Goal: Information Seeking & Learning: Check status

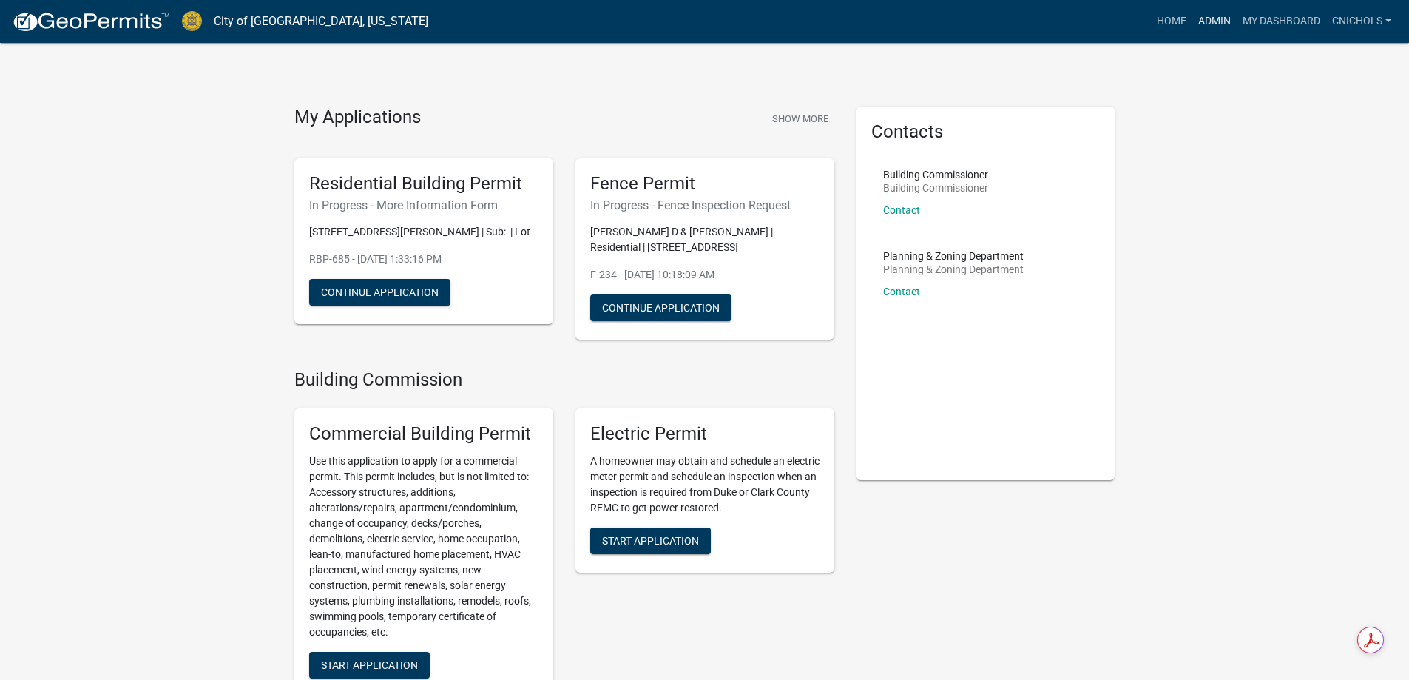
click at [1214, 20] on link "Admin" at bounding box center [1214, 21] width 44 height 28
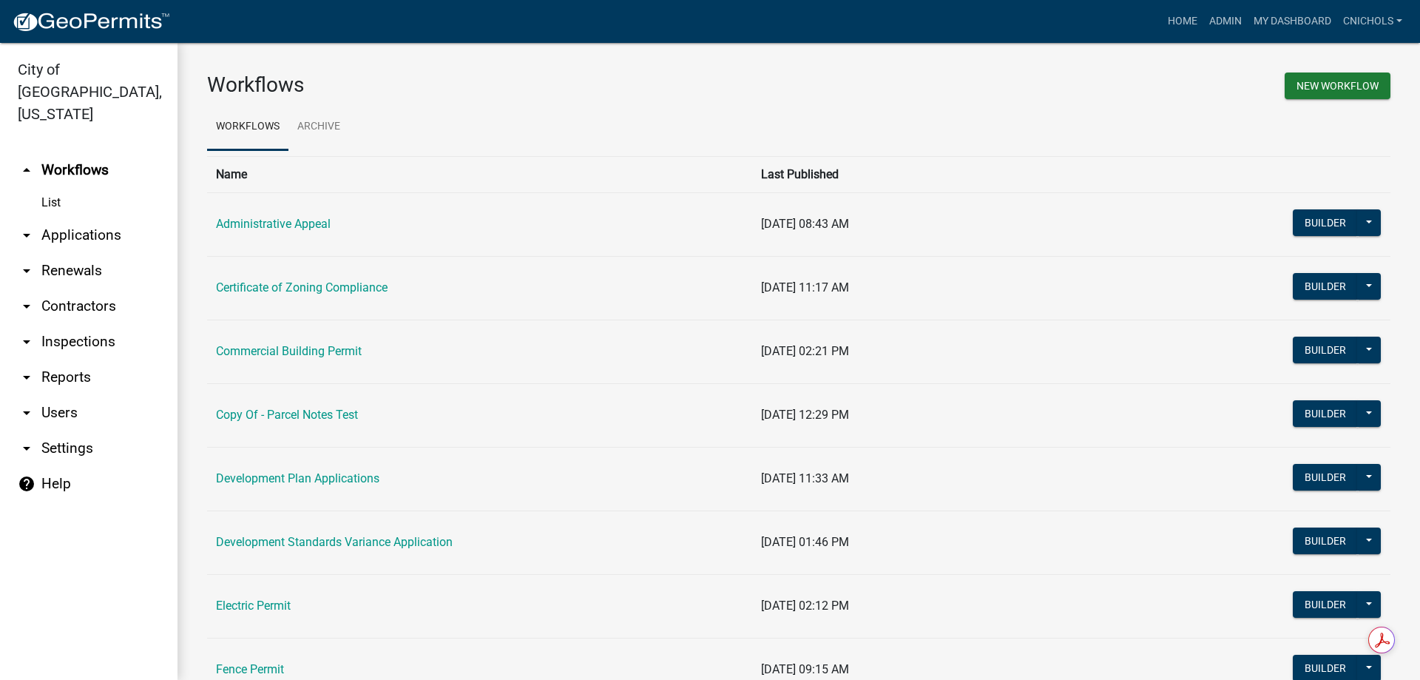
click at [73, 217] on link "arrow_drop_down Applications" at bounding box center [89, 235] width 178 height 36
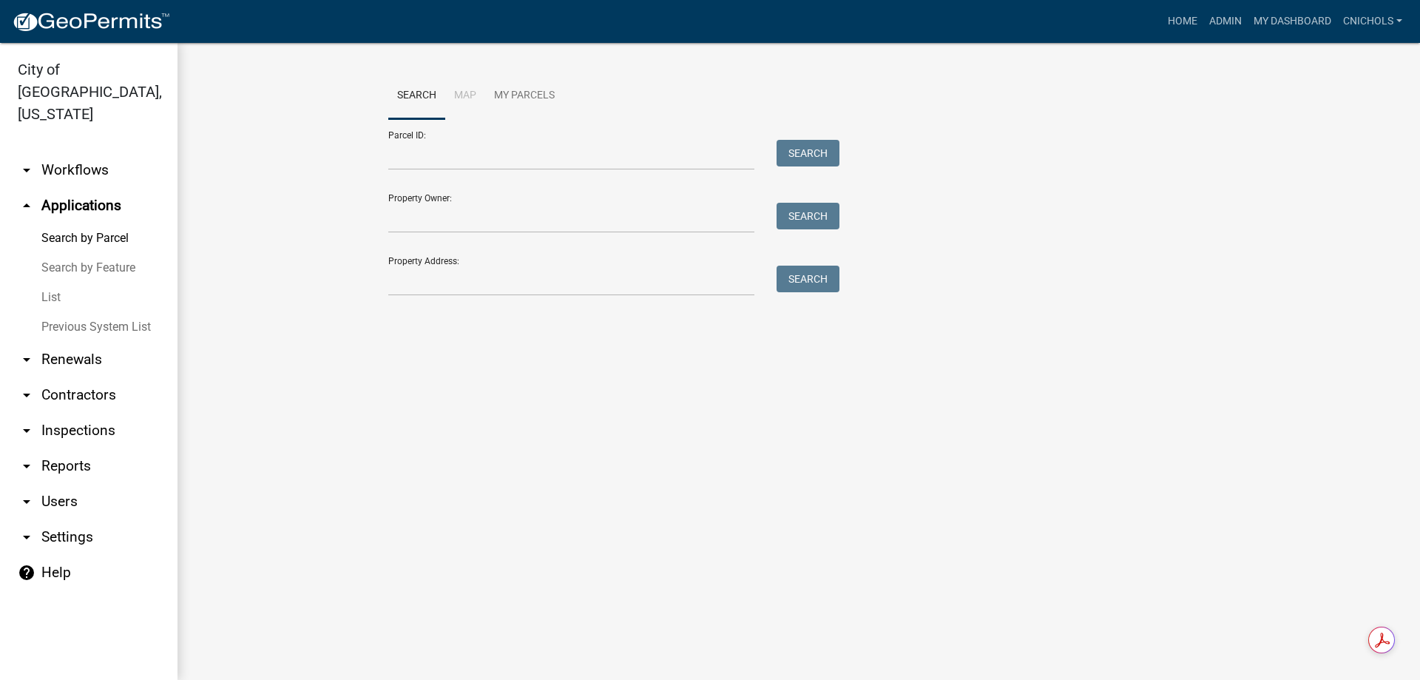
click at [50, 283] on link "List" at bounding box center [89, 298] width 178 height 30
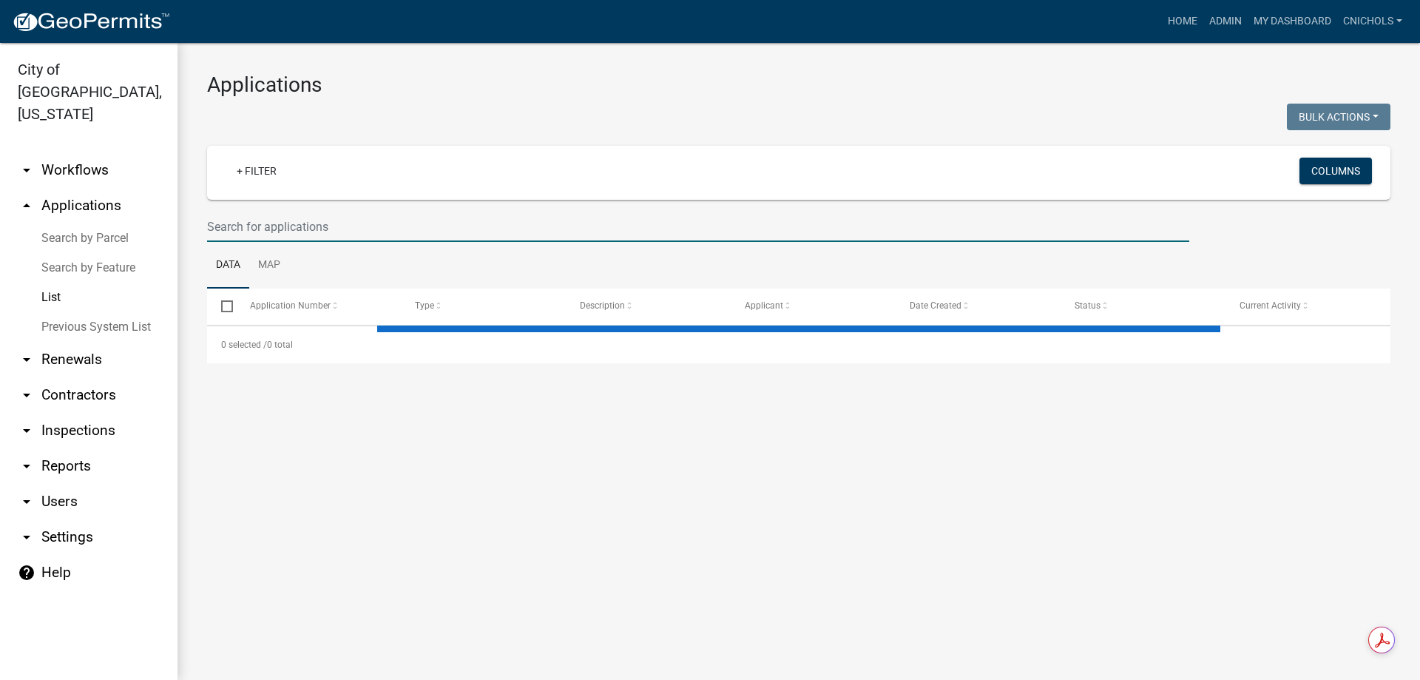
click at [217, 228] on input "text" at bounding box center [698, 227] width 982 height 30
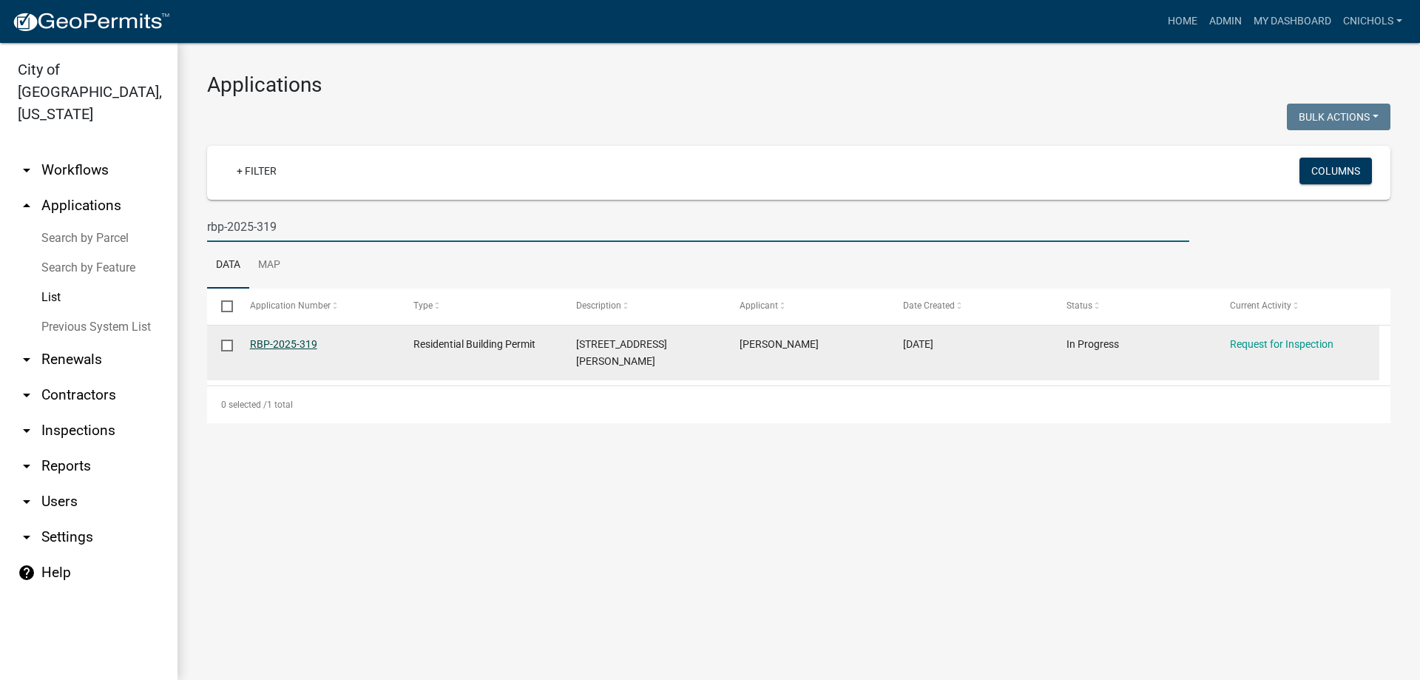
type input "rbp-2025-319"
click at [294, 340] on link "RBP-2025-319" at bounding box center [283, 344] width 67 height 12
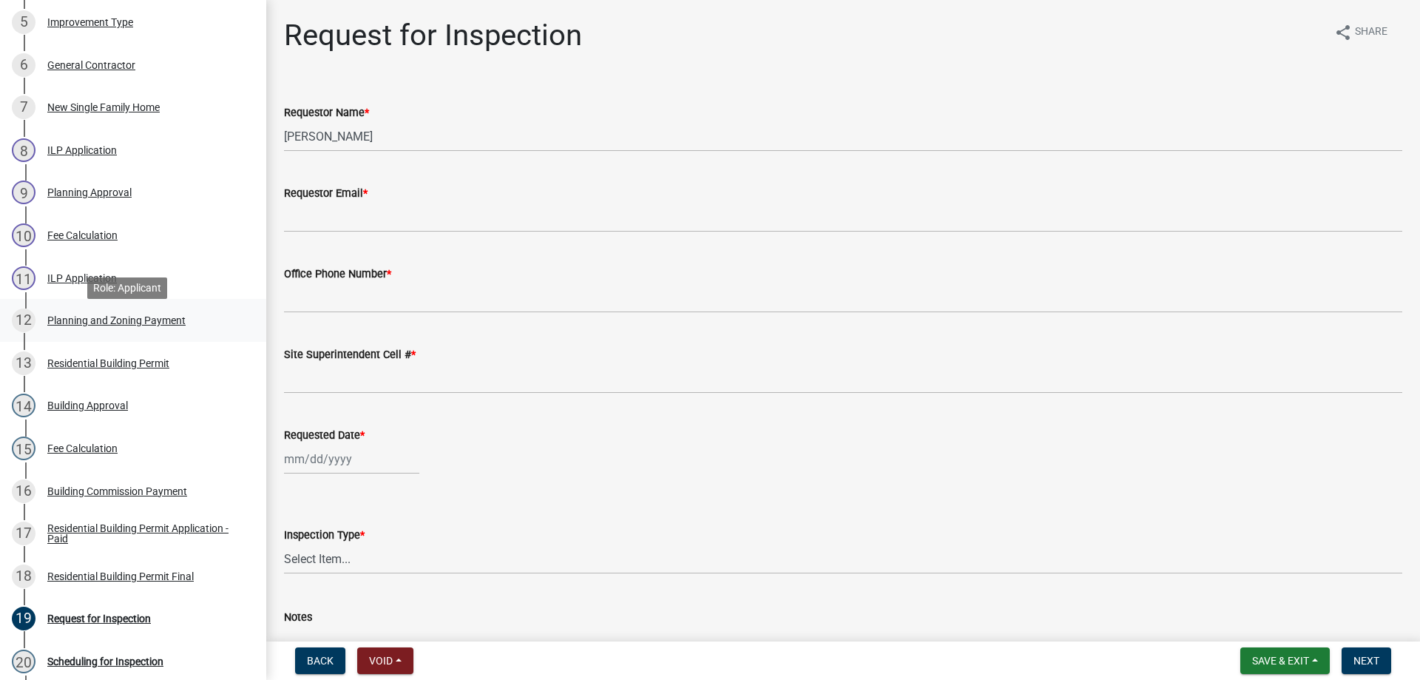
scroll to position [444, 0]
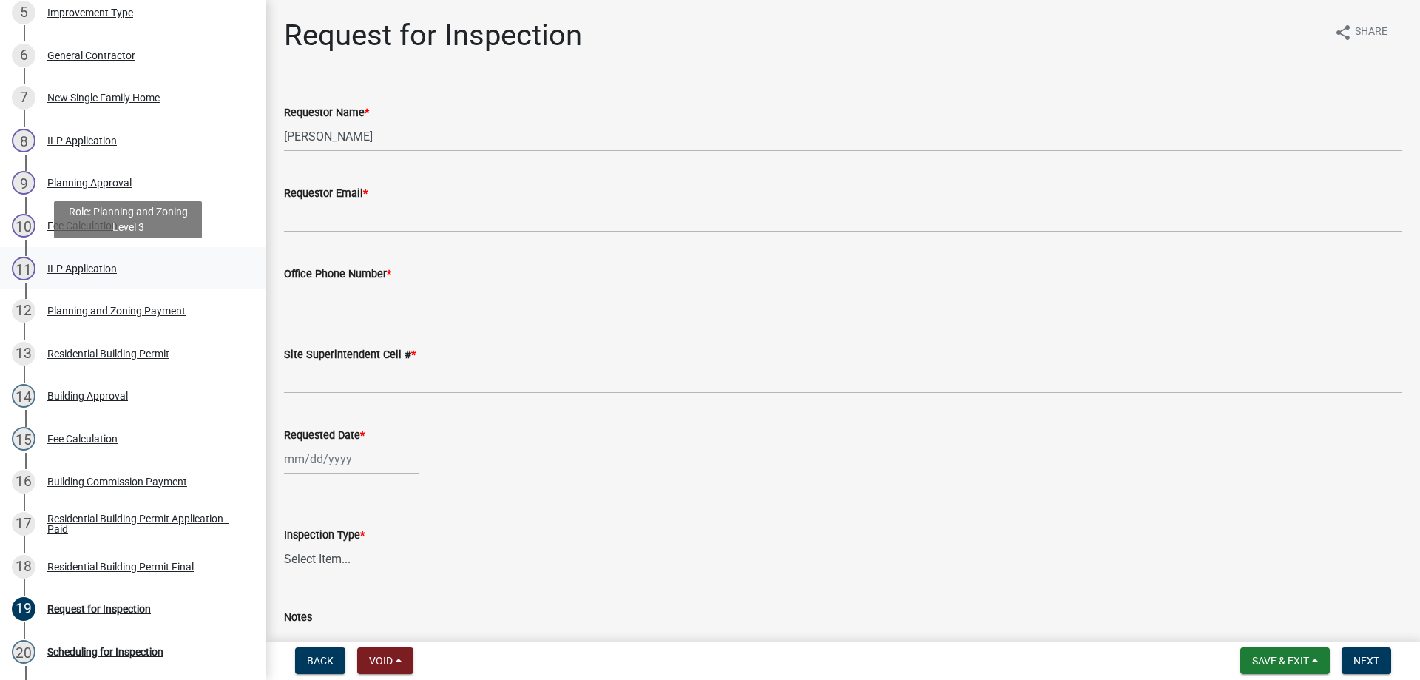
click at [68, 266] on div "ILP Application" at bounding box center [82, 268] width 70 height 10
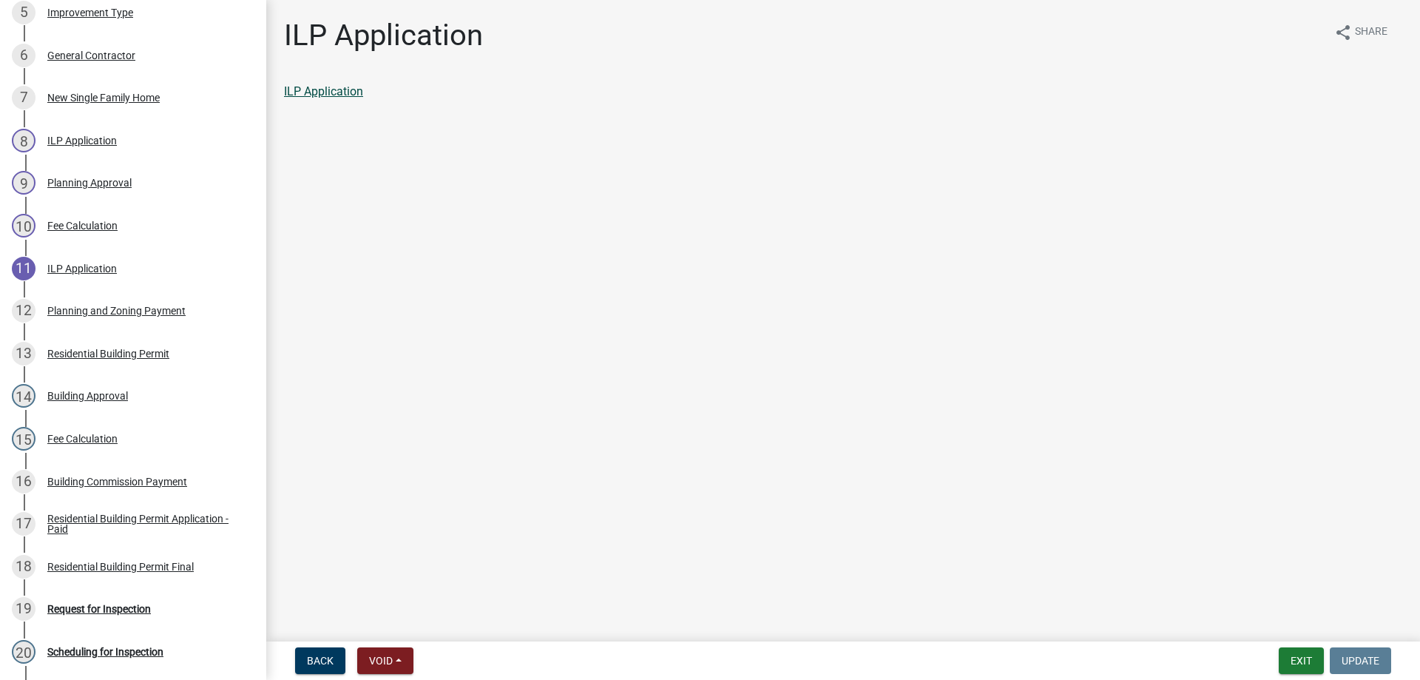
click at [325, 87] on link "ILP Application" at bounding box center [323, 91] width 79 height 14
click at [1297, 662] on button "Exit" at bounding box center [1301, 660] width 45 height 27
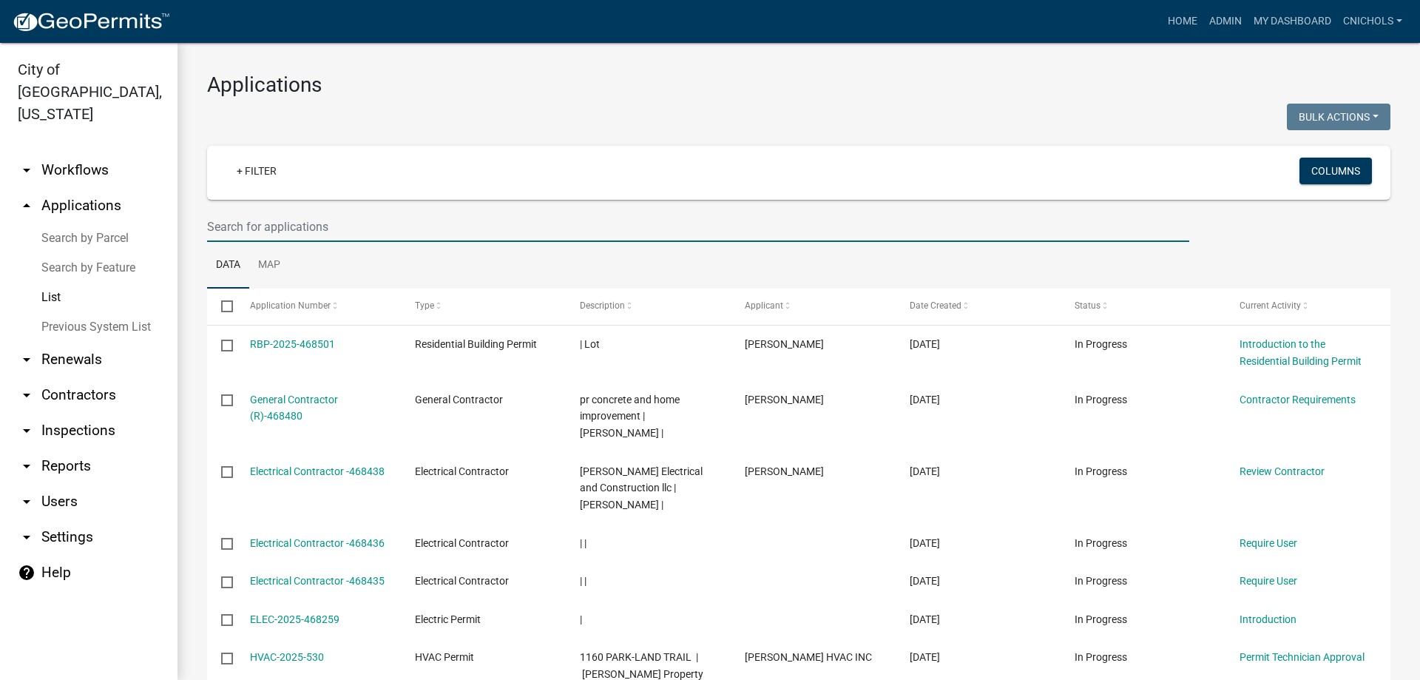
click at [251, 221] on input "text" at bounding box center [698, 227] width 982 height 30
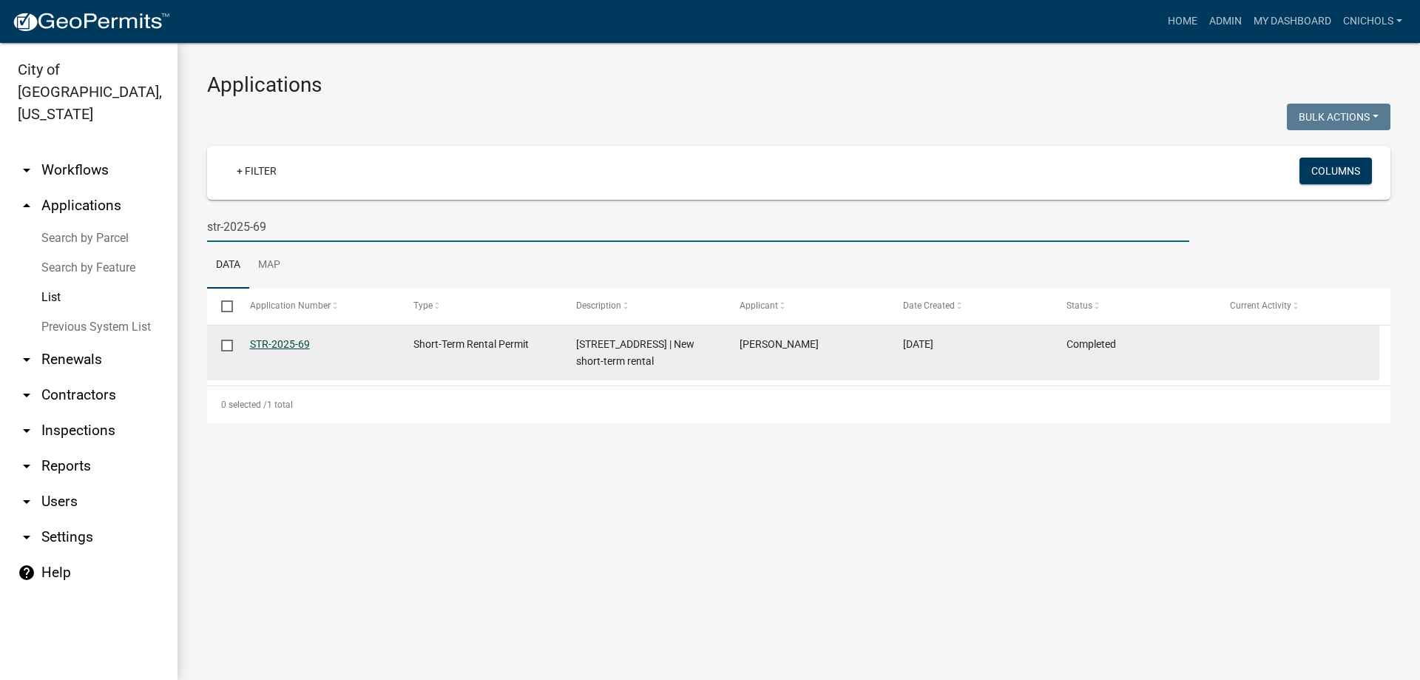
type input "str-2025-69"
click at [273, 341] on link "STR-2025-69" at bounding box center [280, 344] width 60 height 12
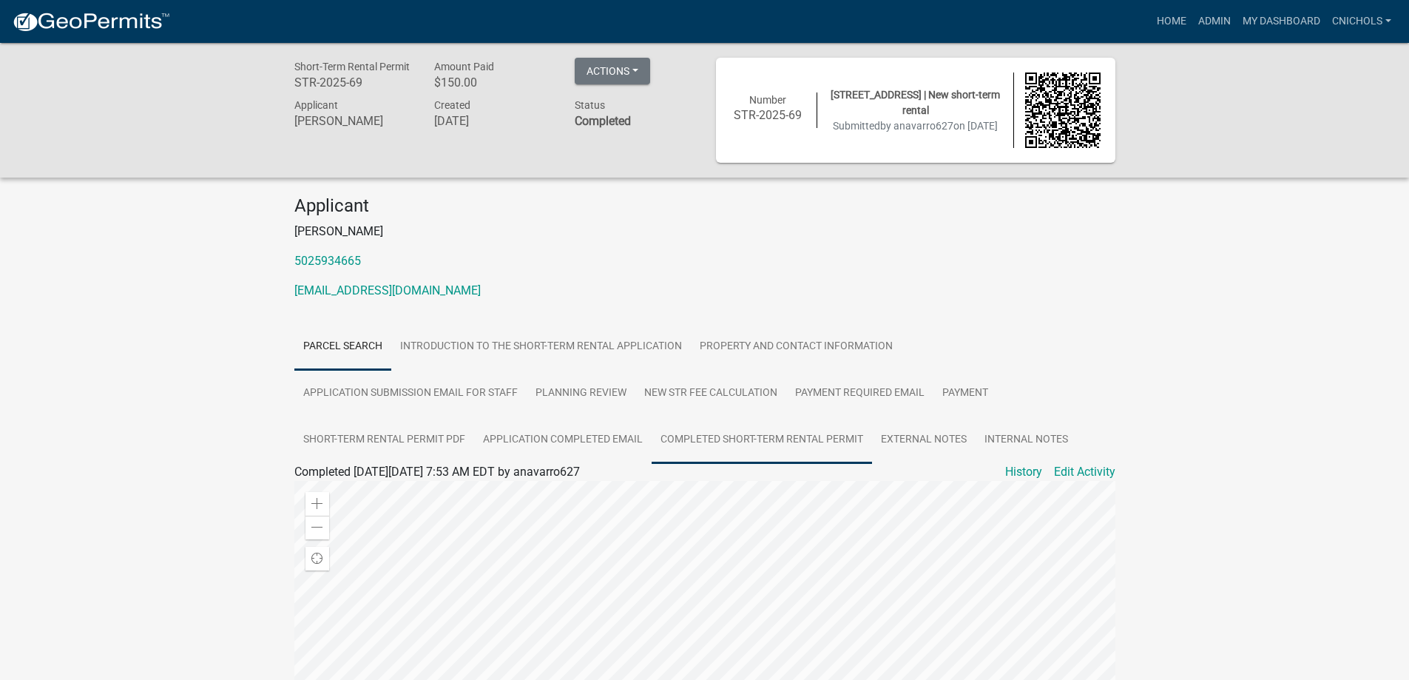
click at [740, 435] on link "Completed Short-Term Rental Permit" at bounding box center [762, 439] width 220 height 47
click at [436, 487] on link "Completed Short-Term Rental Permit" at bounding box center [389, 489] width 190 height 14
click at [1221, 12] on link "Admin" at bounding box center [1214, 21] width 44 height 28
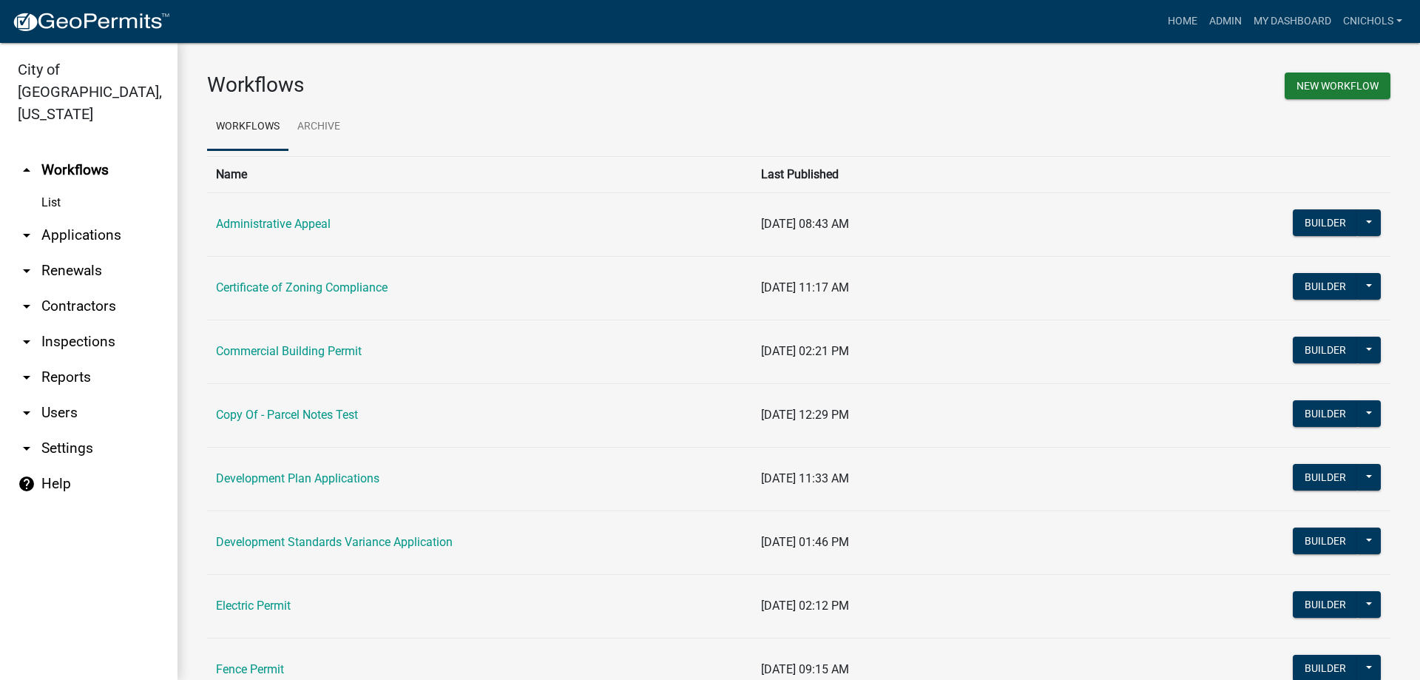
click at [60, 360] on link "arrow_drop_down Reports" at bounding box center [89, 378] width 178 height 36
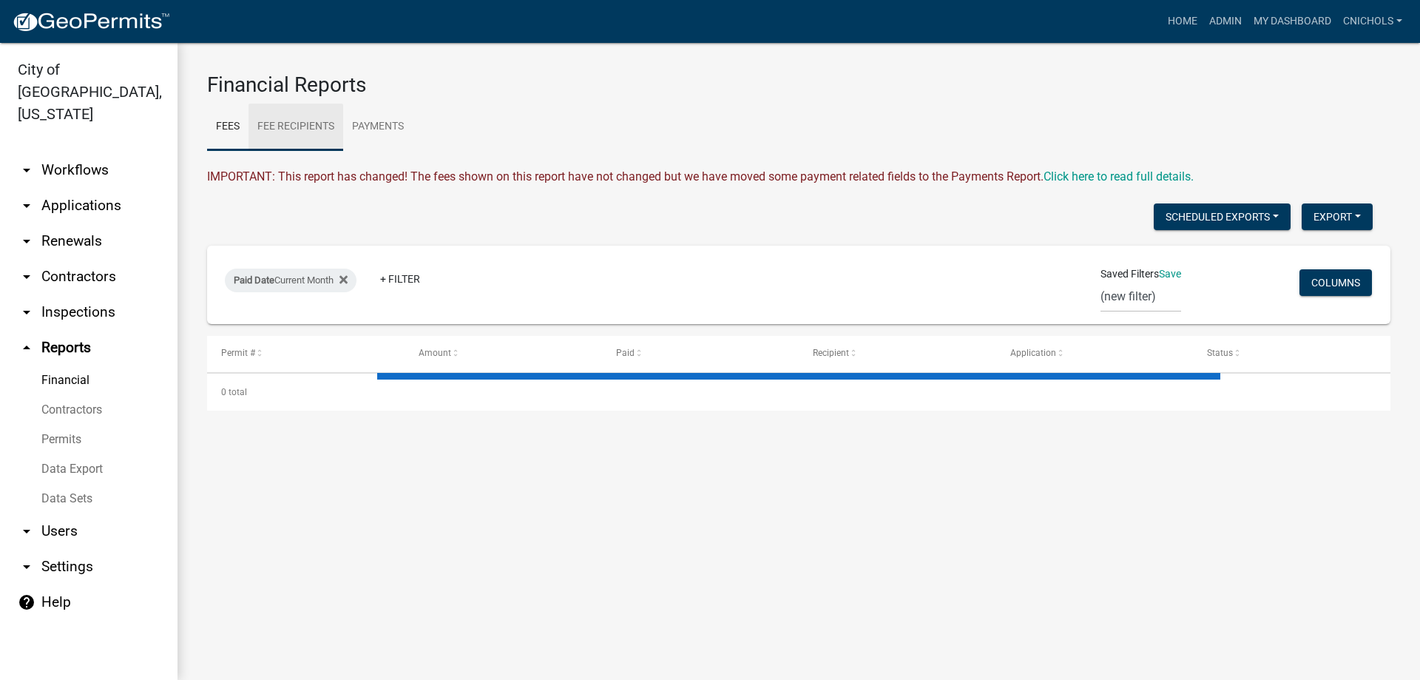
click at [291, 124] on link "Fee Recipients" at bounding box center [296, 127] width 95 height 47
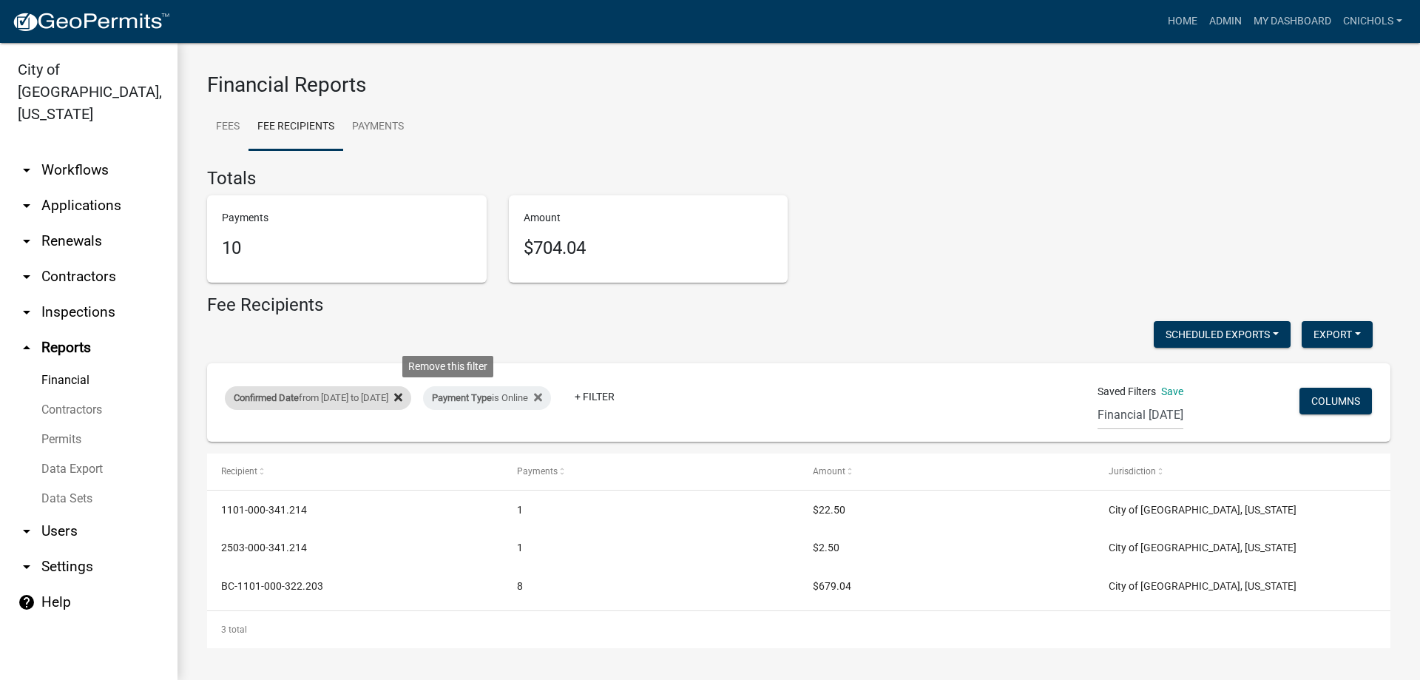
click at [402, 394] on icon at bounding box center [398, 397] width 8 height 12
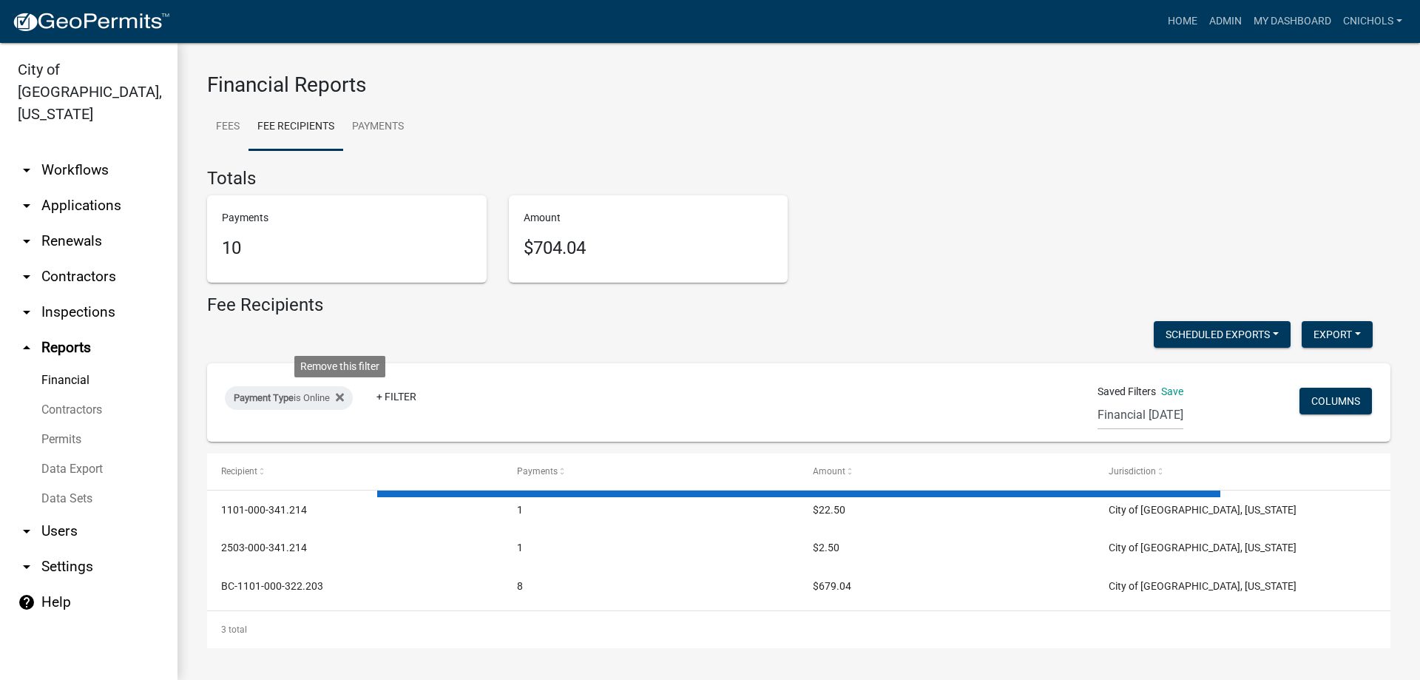
click at [342, 394] on icon at bounding box center [340, 397] width 8 height 12
click at [259, 397] on link "+ Filter" at bounding box center [257, 401] width 64 height 27
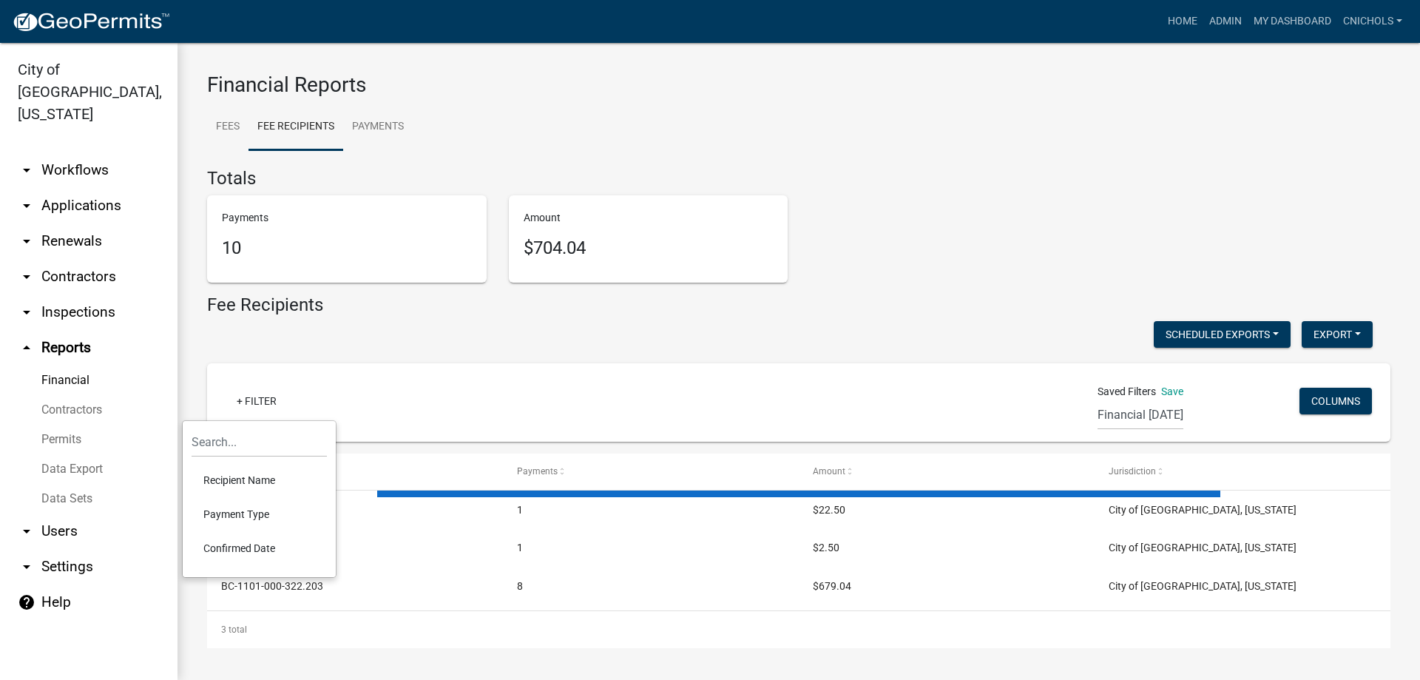
click at [260, 547] on li "Confirmed Date" at bounding box center [259, 548] width 135 height 34
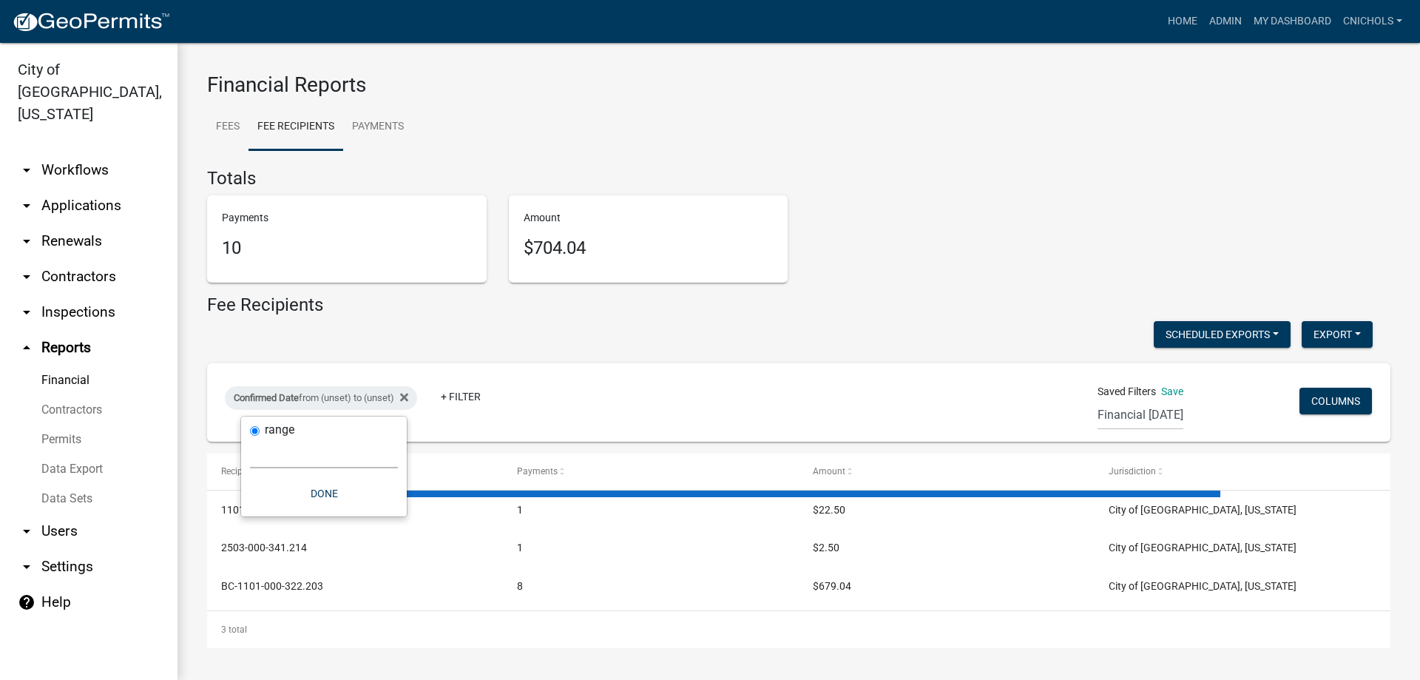
click at [263, 458] on select "[DATE] [DATE] Current Week Previous Week Current Month Last Month Current Calen…" at bounding box center [324, 453] width 148 height 30
select select "custom"
click at [250, 438] on select "[DATE] [DATE] Current Week Previous Week Current Month Last Month Current Calen…" at bounding box center [324, 453] width 148 height 30
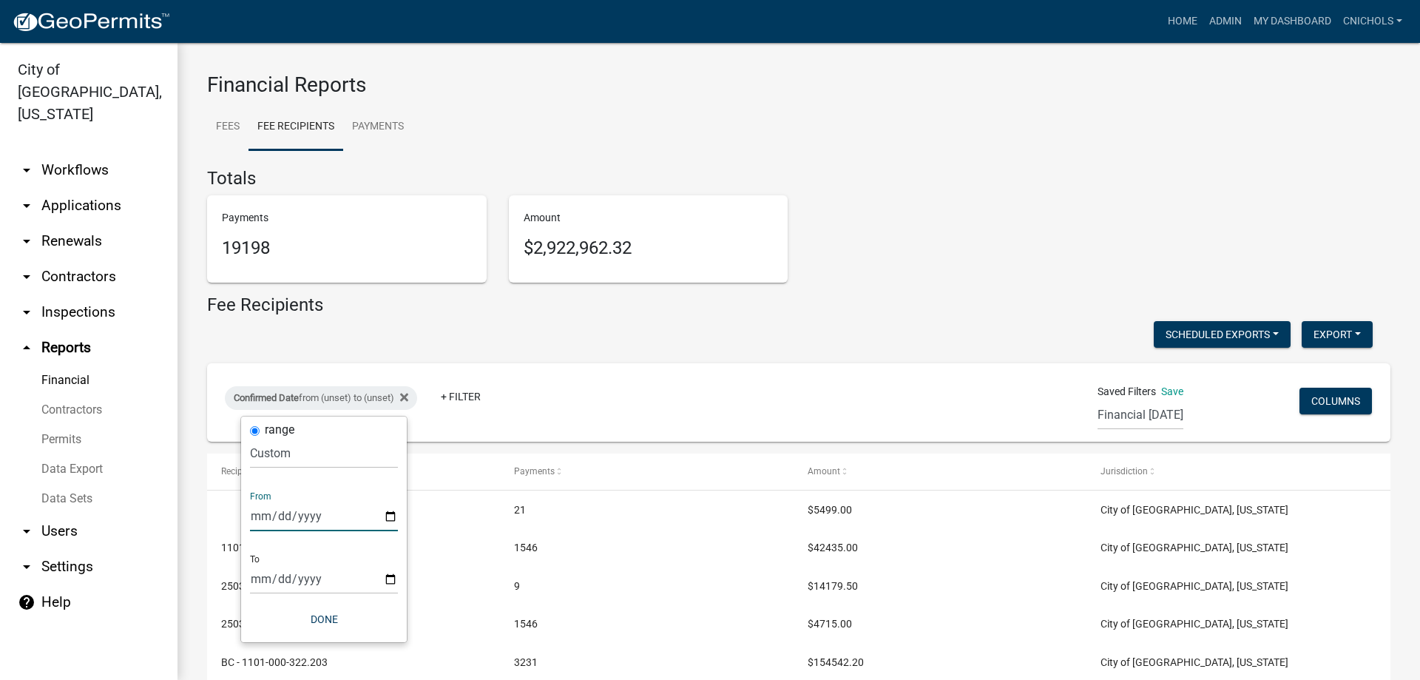
click at [387, 513] on input "date" at bounding box center [324, 516] width 148 height 30
type input "[DATE]"
click at [399, 577] on input "date" at bounding box center [334, 579] width 148 height 30
type input "[DATE]"
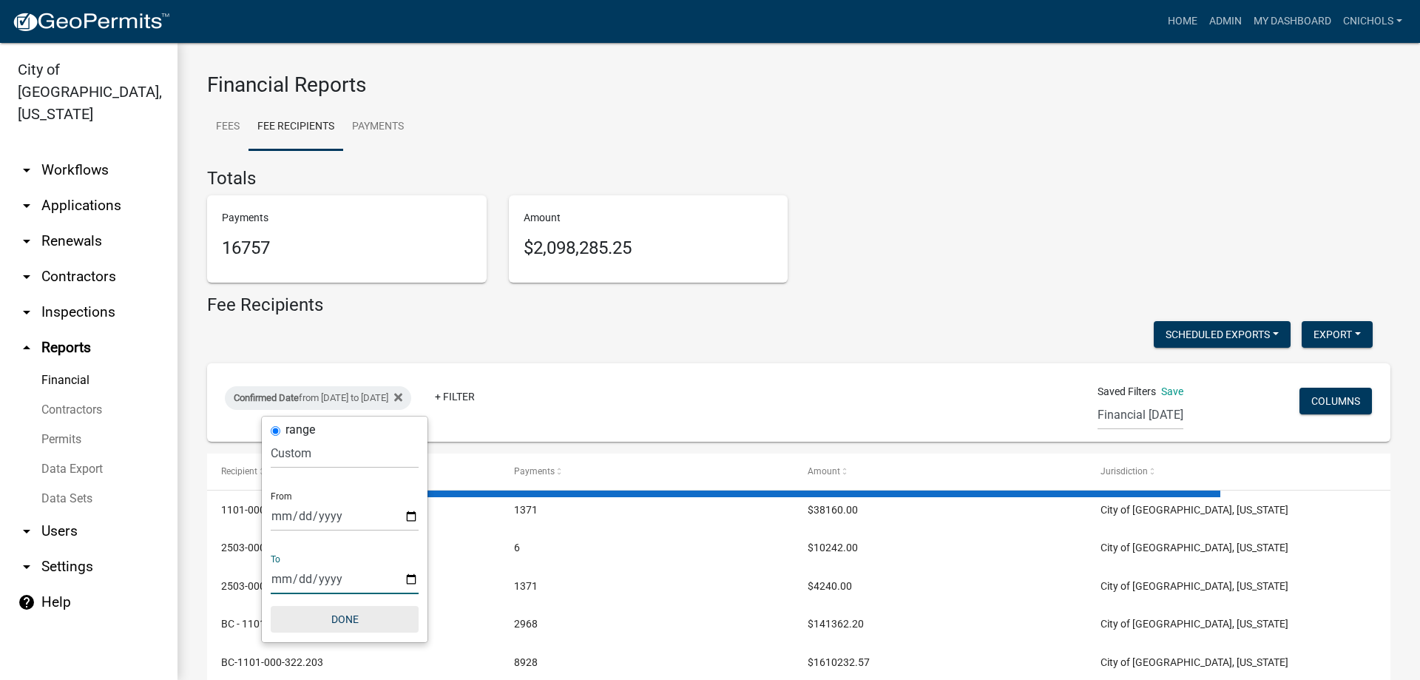
click at [355, 621] on button "Done" at bounding box center [345, 619] width 148 height 27
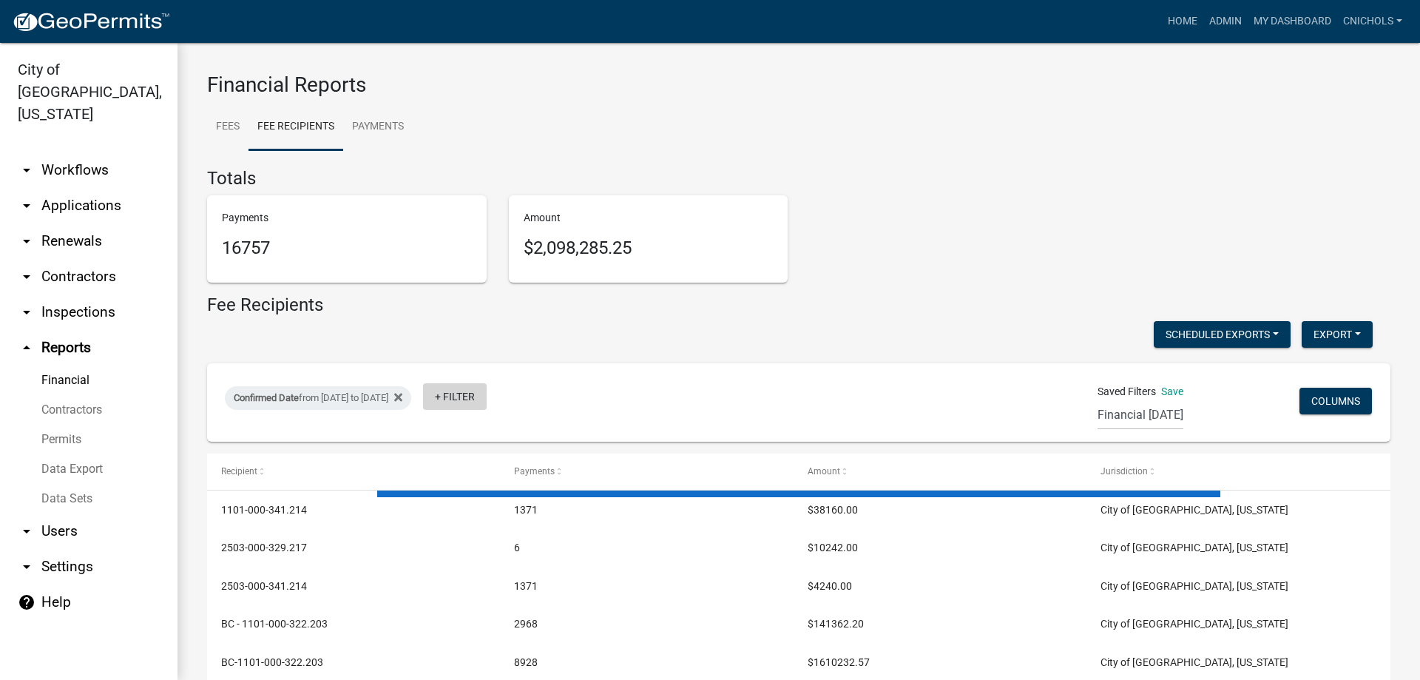
click at [487, 394] on link "+ Filter" at bounding box center [455, 396] width 64 height 27
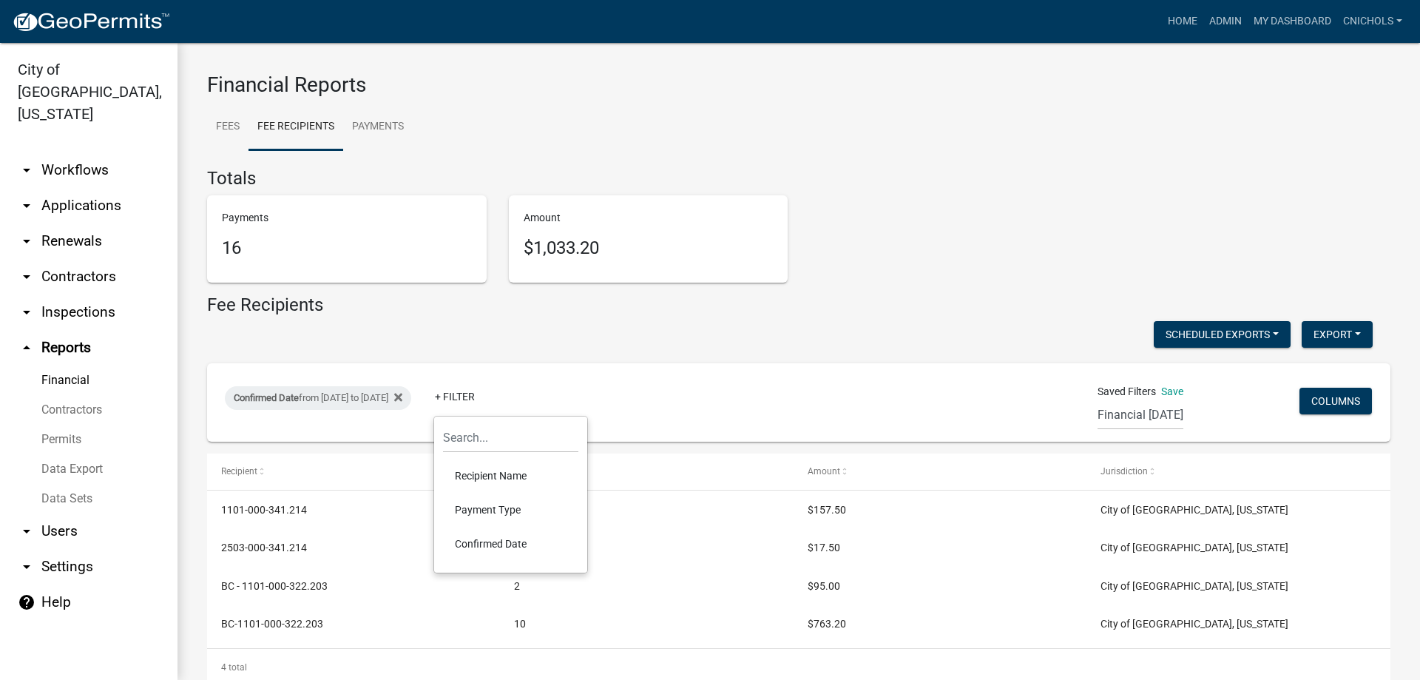
click at [475, 509] on li "Payment Type" at bounding box center [510, 510] width 135 height 34
click at [470, 457] on select "Select an option Online CreditCardPOS Check Cash" at bounding box center [522, 453] width 148 height 30
click at [468, 438] on select "Select an option Online CreditCardPOS Check Cash" at bounding box center [522, 453] width 148 height 30
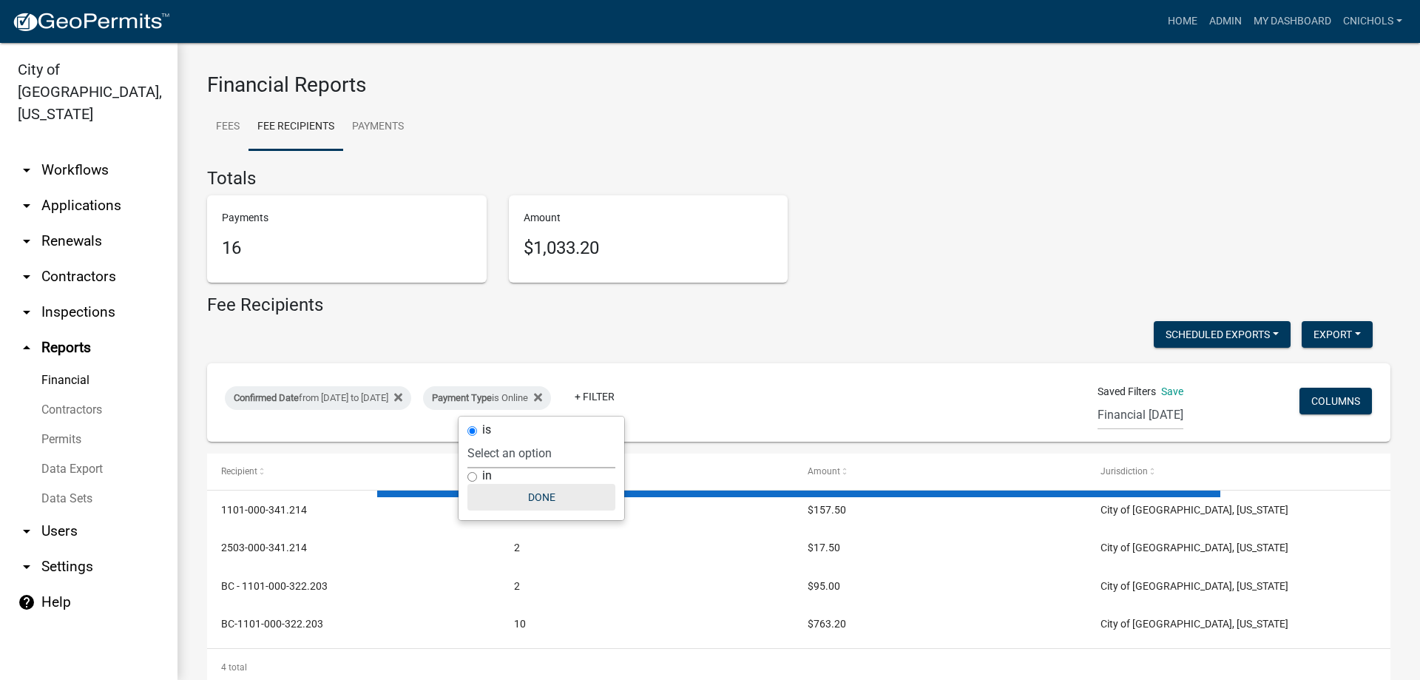
select select "0: null"
click at [554, 496] on button "Done" at bounding box center [542, 497] width 148 height 27
